Goal: Task Accomplishment & Management: Manage account settings

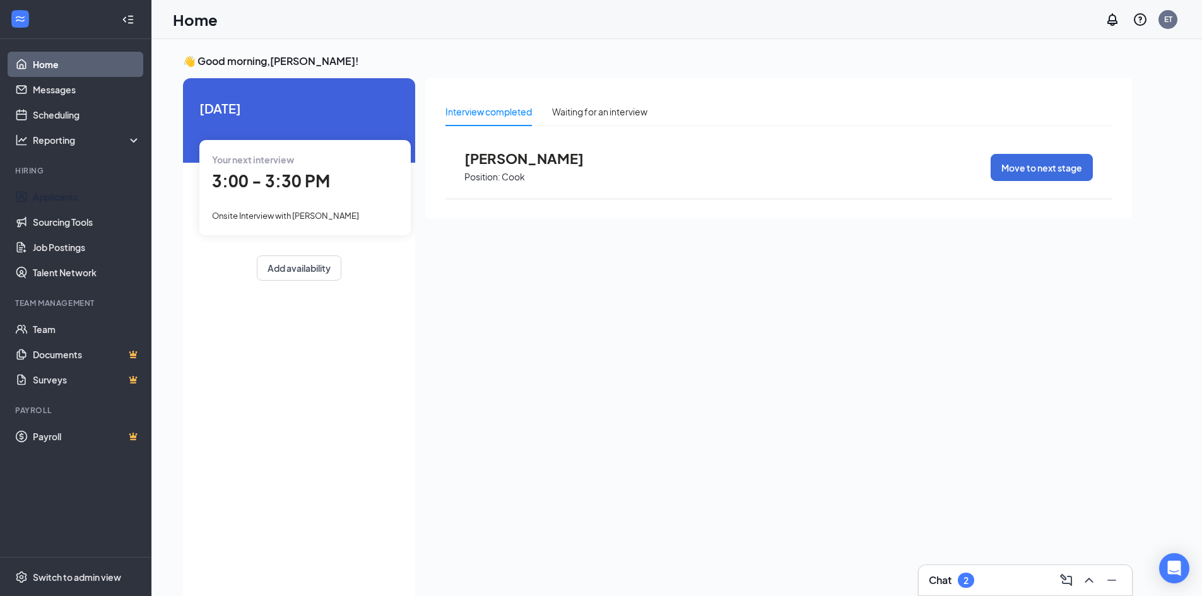
click at [81, 195] on link "Applicants" at bounding box center [87, 196] width 108 height 25
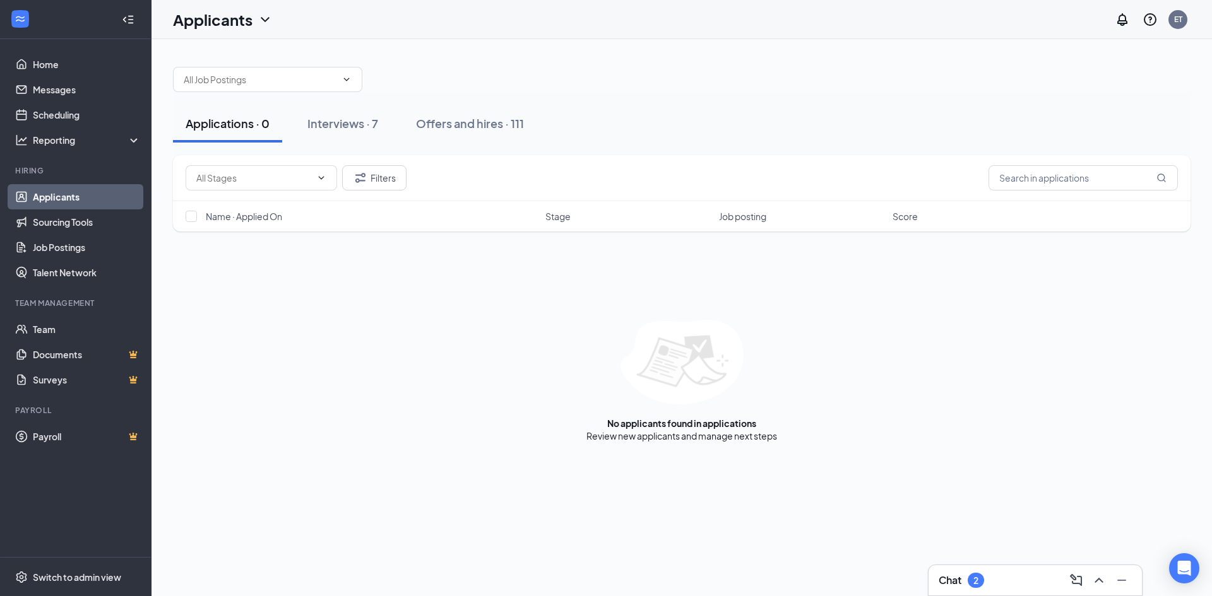
click at [364, 133] on button "Interviews · 7" at bounding box center [343, 124] width 96 height 38
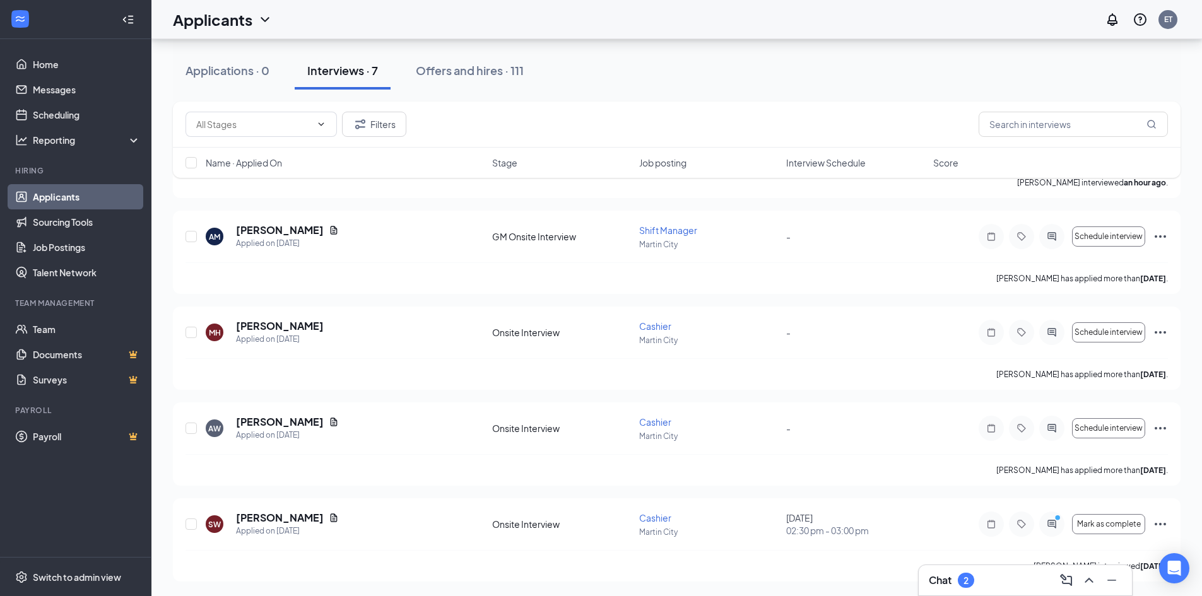
scroll to position [133, 0]
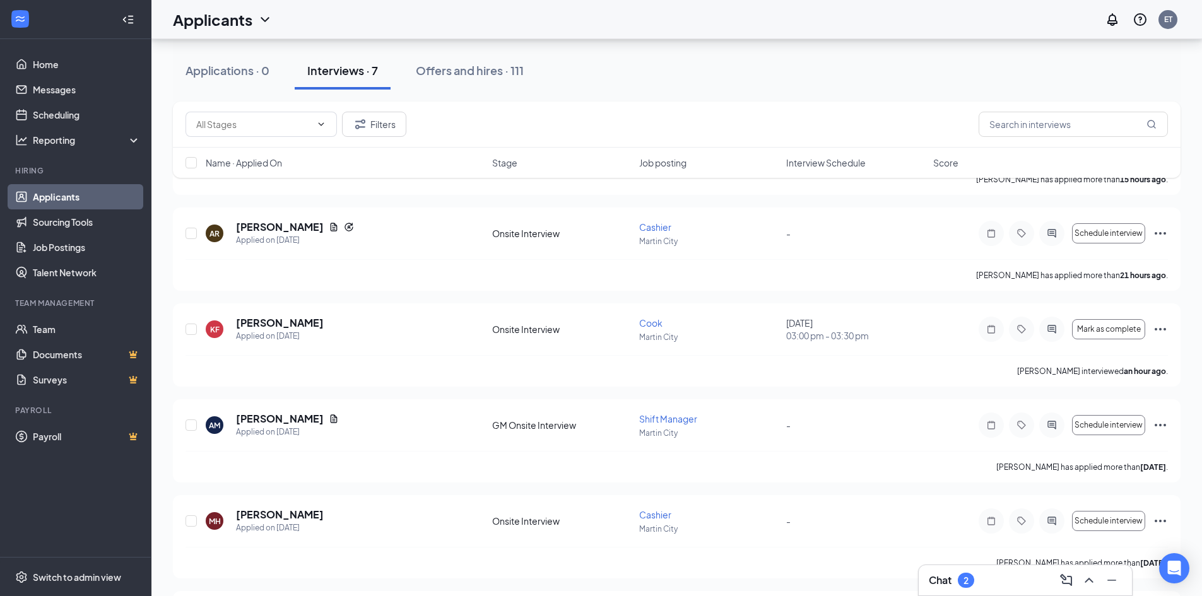
click at [462, 76] on div "Offers and hires · 111" at bounding box center [470, 70] width 108 height 16
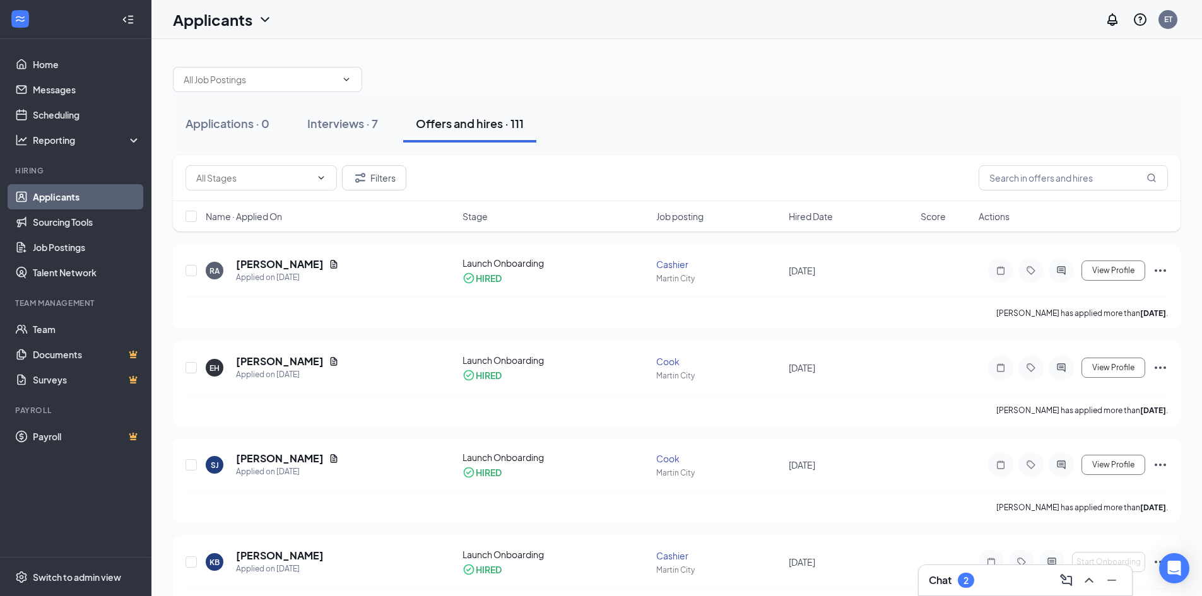
click at [316, 126] on div "Interviews · 7" at bounding box center [342, 124] width 71 height 16
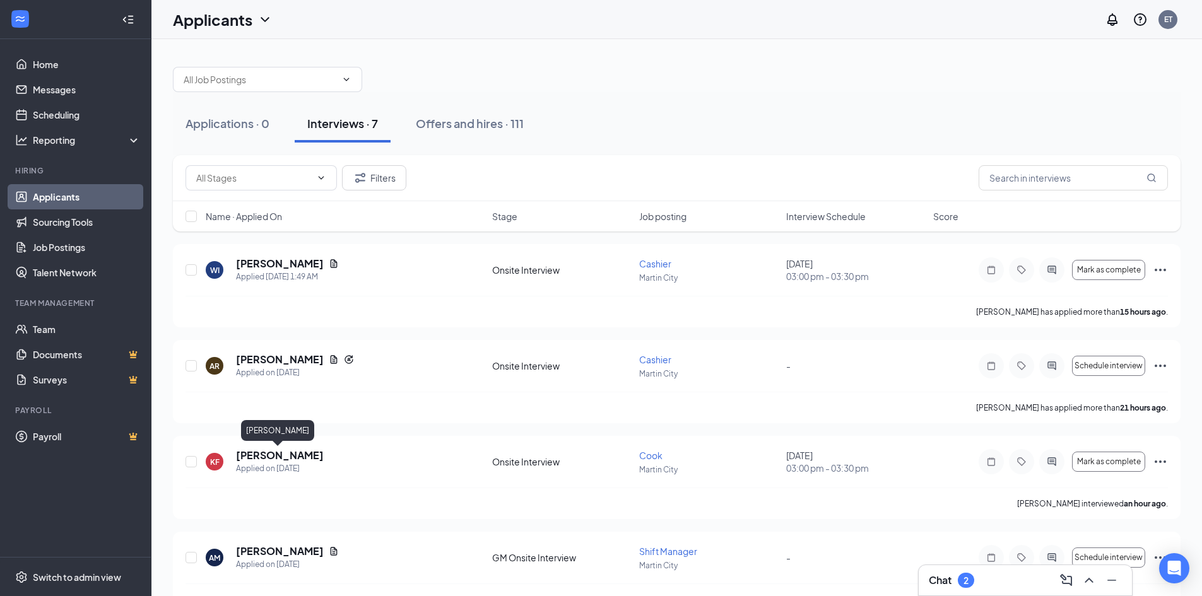
click at [275, 454] on h5 "[PERSON_NAME]" at bounding box center [280, 456] width 88 height 14
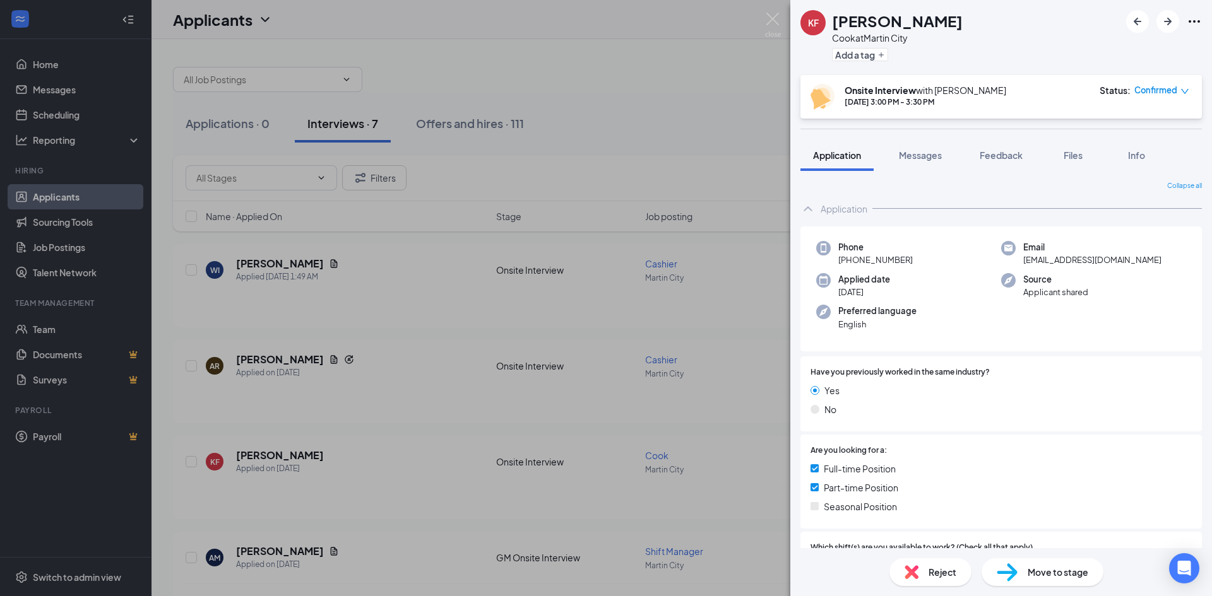
click at [641, 136] on div "KF [PERSON_NAME] at [GEOGRAPHIC_DATA] Add a tag Onsite Interview with [PERSON_N…" at bounding box center [606, 298] width 1212 height 596
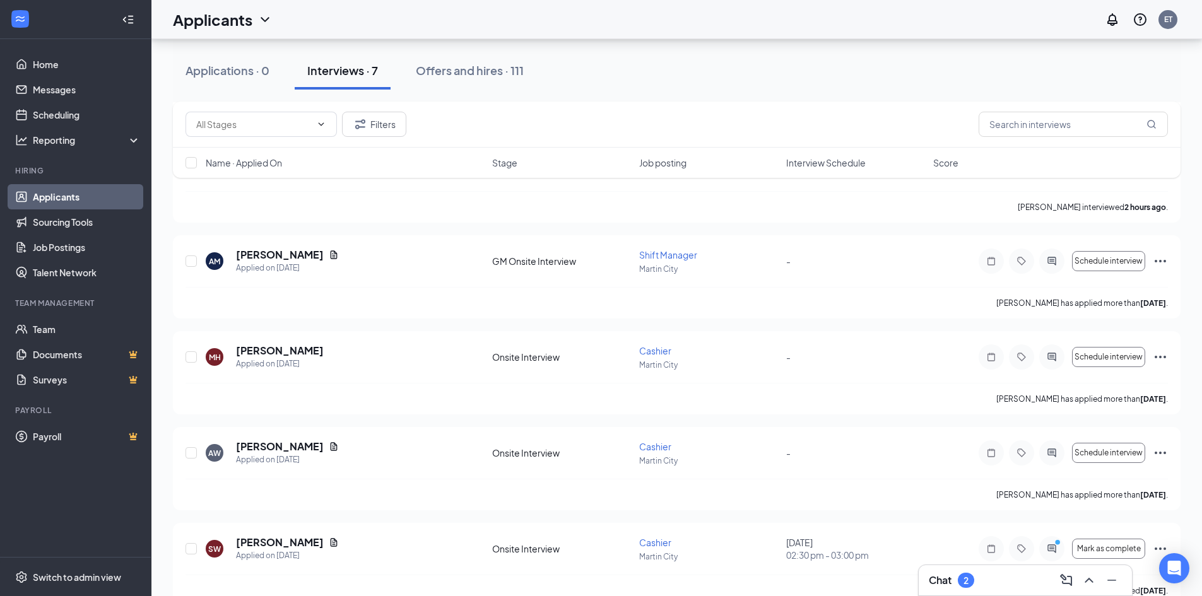
scroll to position [322, 0]
